Goal: Task Accomplishment & Management: Complete application form

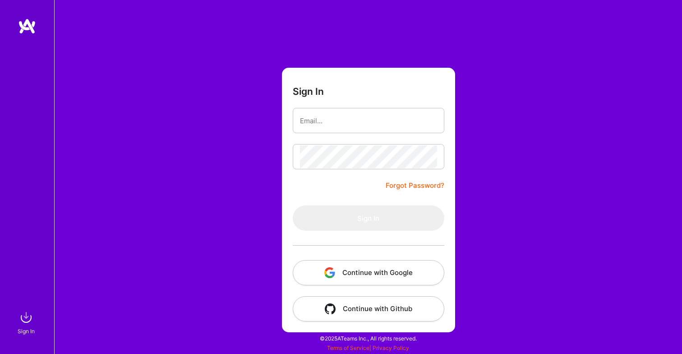
click at [408, 121] on input "email" at bounding box center [368, 120] width 137 height 23
click at [0, 349] on com-1password-button at bounding box center [0, 349] width 0 height 0
type input "[EMAIL_ADDRESS][DOMAIN_NAME]"
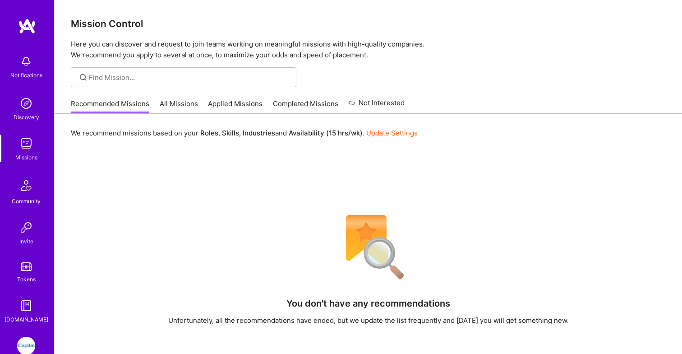
click at [28, 341] on img at bounding box center [26, 346] width 18 height 18
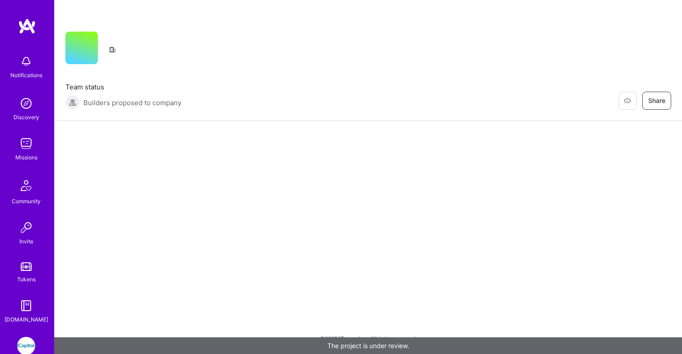
click at [28, 340] on img at bounding box center [26, 346] width 18 height 18
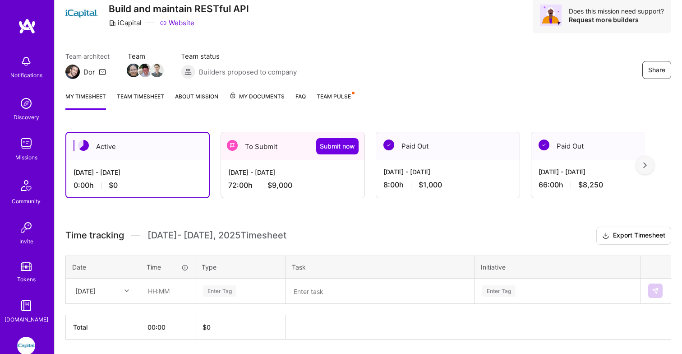
scroll to position [51, 0]
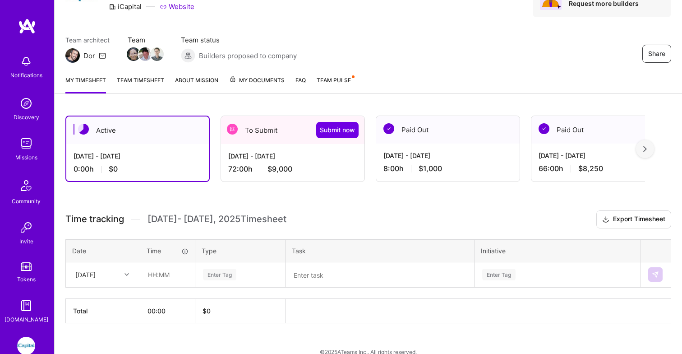
click at [269, 132] on div "To Submit Submit now" at bounding box center [292, 130] width 143 height 28
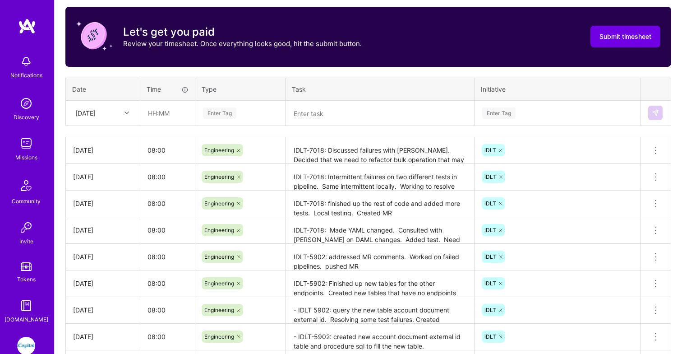
scroll to position [282, 0]
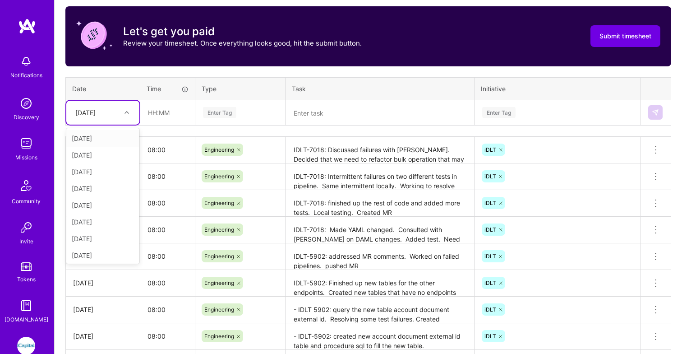
click at [126, 112] on icon at bounding box center [127, 112] width 5 height 5
click at [104, 219] on div "[DATE]" at bounding box center [102, 220] width 73 height 17
click at [171, 113] on input "text" at bounding box center [168, 113] width 54 height 24
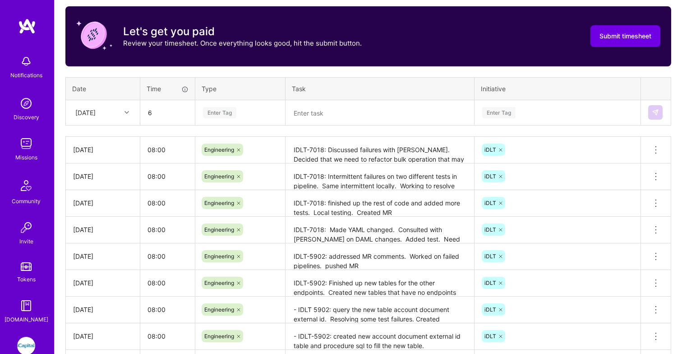
type input "06:00"
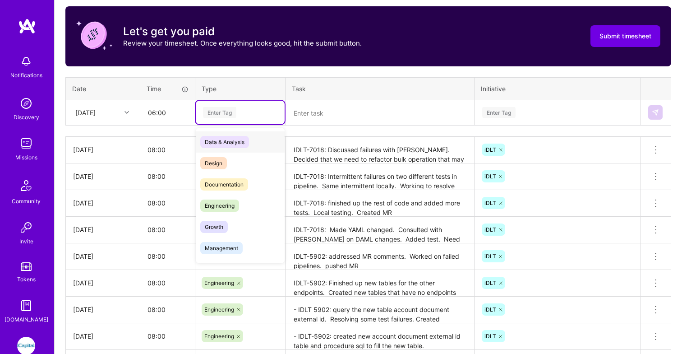
click at [228, 113] on div "Enter Tag" at bounding box center [219, 113] width 33 height 14
click at [230, 204] on span "Engineering" at bounding box center [219, 205] width 39 height 12
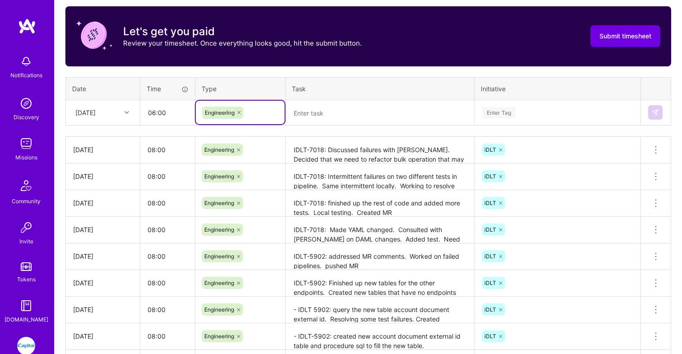
click at [342, 113] on textarea at bounding box center [380, 112] width 187 height 23
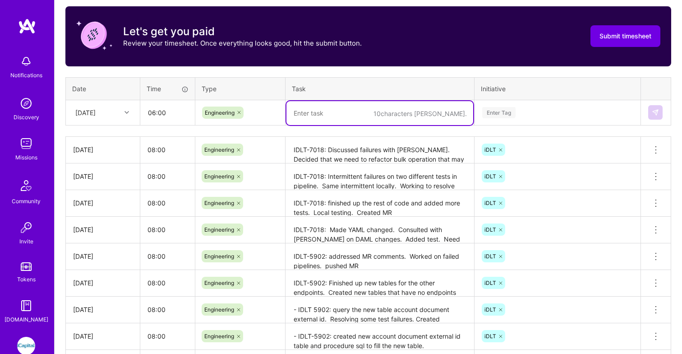
click at [335, 144] on textarea "IDLT-7018: Discussed failures with [PERSON_NAME]. Decided that we need to refac…" at bounding box center [380, 150] width 187 height 25
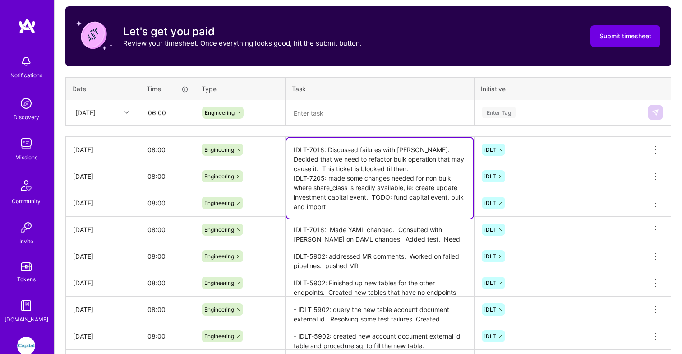
drag, startPoint x: 293, startPoint y: 178, endPoint x: 333, endPoint y: 204, distance: 47.9
click at [333, 204] on textarea "IDLT-7018: Discussed failures with [PERSON_NAME]. Decided that we need to refac…" at bounding box center [380, 178] width 187 height 81
click at [311, 112] on textarea at bounding box center [380, 113] width 187 height 24
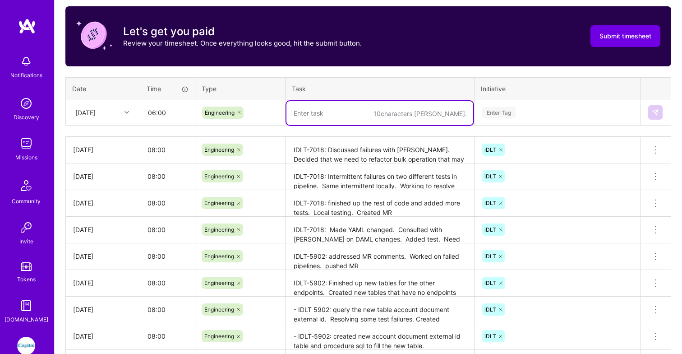
paste textarea "IDLT-7205: made some changes needed for non bulk where share_class is readily a…"
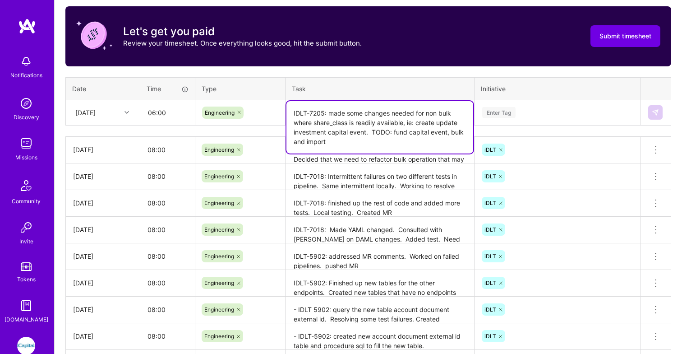
drag, startPoint x: 328, startPoint y: 114, endPoint x: 451, endPoint y: 139, distance: 125.3
click at [451, 139] on textarea "IDLT-7205: made some changes needed for non bulk where share_class is readily a…" at bounding box center [380, 127] width 187 height 52
click at [330, 114] on textarea "IDLT-7205: made some changes needed for non bulk where share_class is readily a…" at bounding box center [380, 127] width 187 height 52
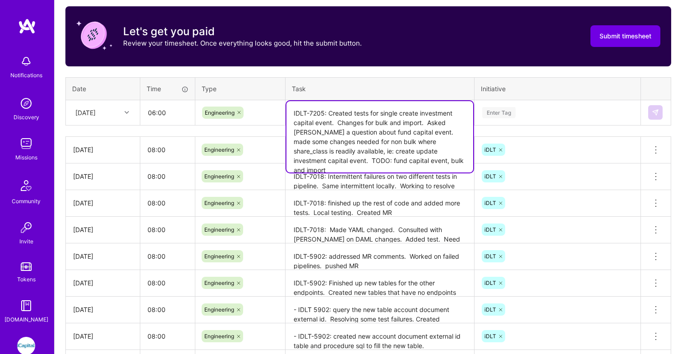
drag, startPoint x: 405, startPoint y: 132, endPoint x: 441, endPoint y: 162, distance: 46.7
click at [441, 162] on textarea "IDLT-7205: Created tests for single create investment capital event. Changes fo…" at bounding box center [380, 136] width 187 height 71
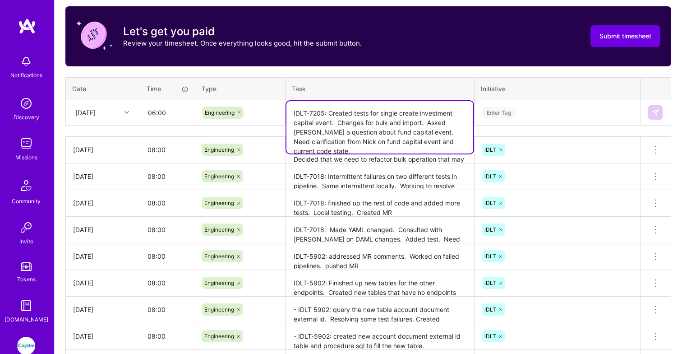
click at [406, 132] on textarea "IDLT-7205: Created tests for single create investment capital event. Changes fo…" at bounding box center [380, 127] width 187 height 52
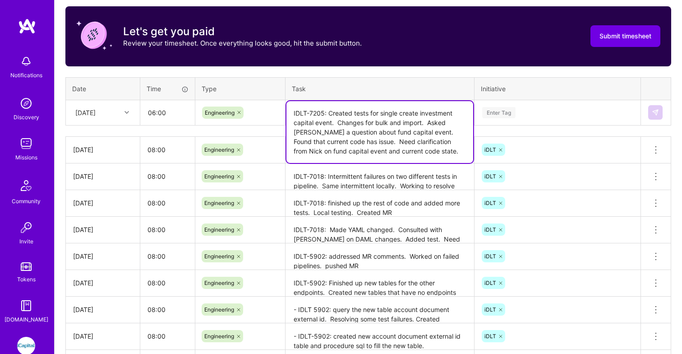
type textarea "IDLT-7205: Created tests for single create investment capital event. Changes fo…"
click at [604, 110] on div "Enter Tag" at bounding box center [557, 112] width 153 height 11
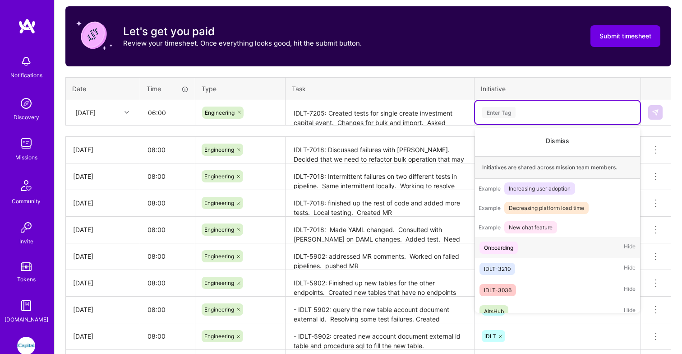
scroll to position [95, 0]
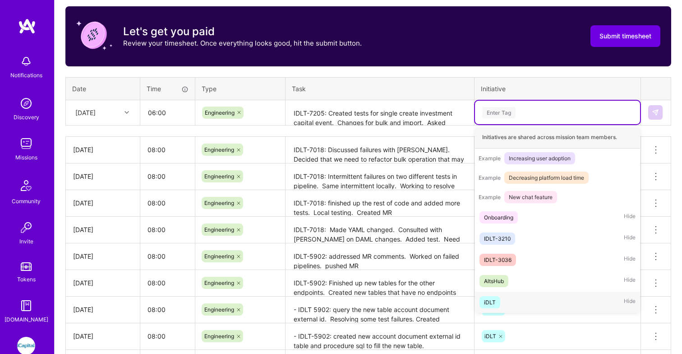
click at [531, 302] on div "iDLT Hide" at bounding box center [557, 301] width 165 height 21
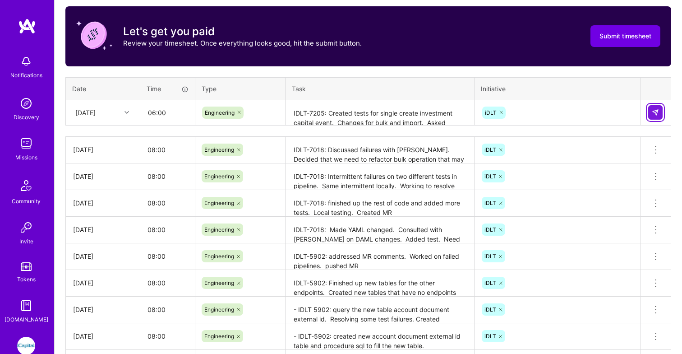
click at [655, 116] on button at bounding box center [655, 112] width 14 height 14
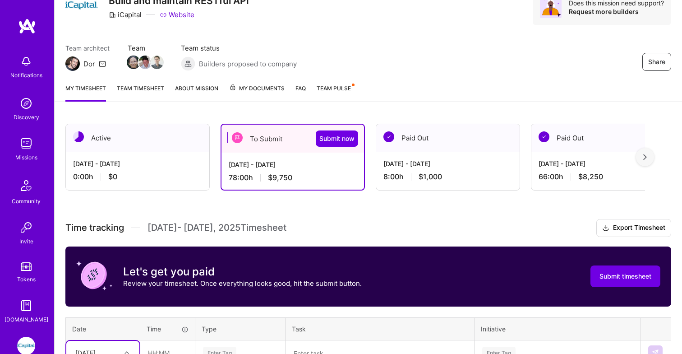
scroll to position [0, 0]
